Goal: Task Accomplishment & Management: Manage account settings

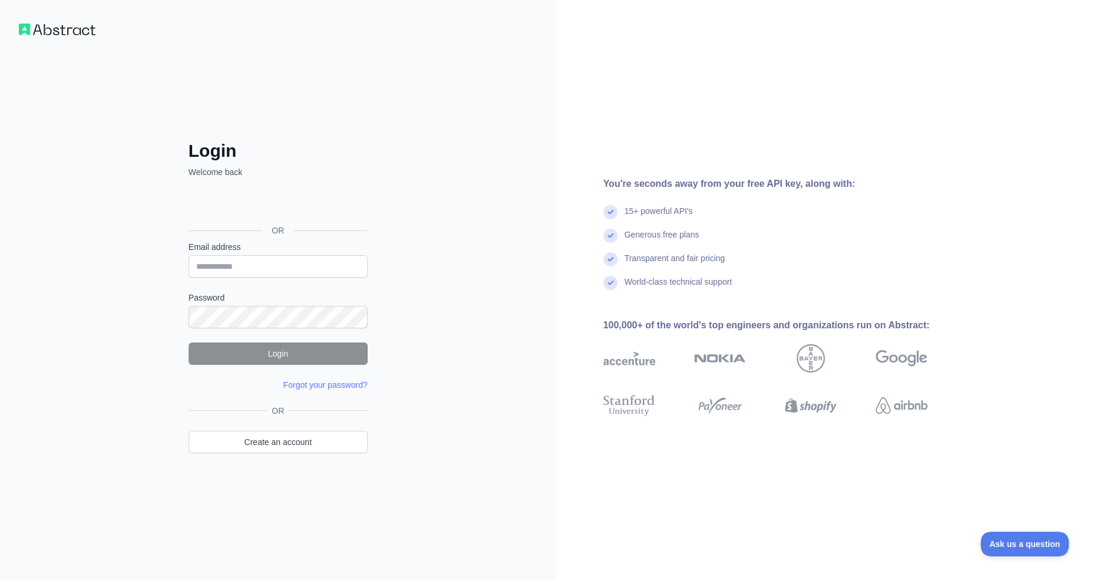
type input "**********"
click at [213, 349] on button "Login" at bounding box center [278, 353] width 179 height 22
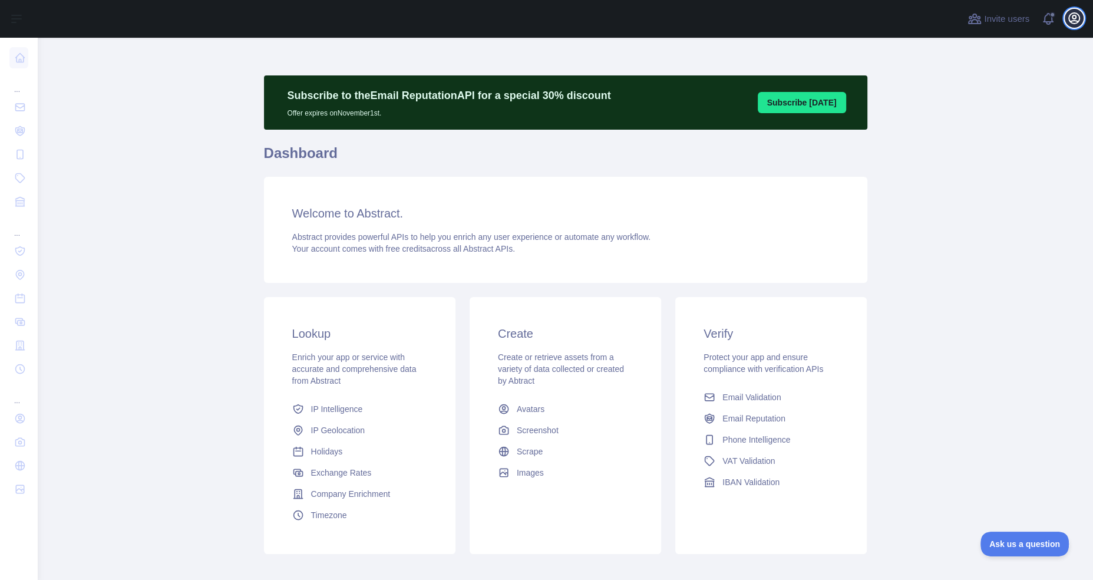
click at [1076, 19] on icon "button" at bounding box center [1074, 18] width 14 height 14
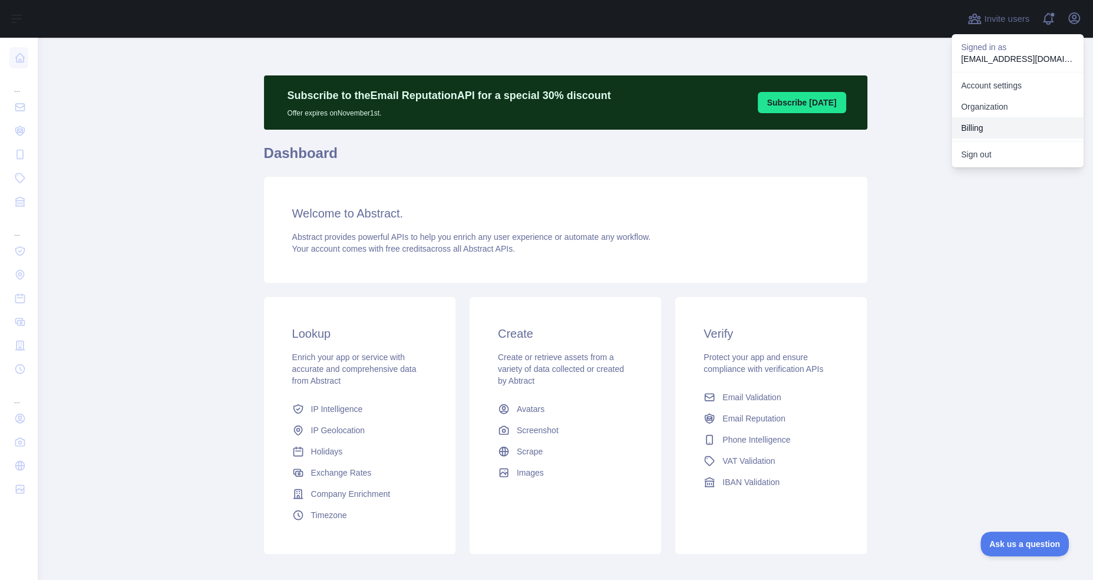
click at [975, 129] on button "Billing" at bounding box center [1018, 127] width 132 height 21
